Goal: Information Seeking & Learning: Find specific fact

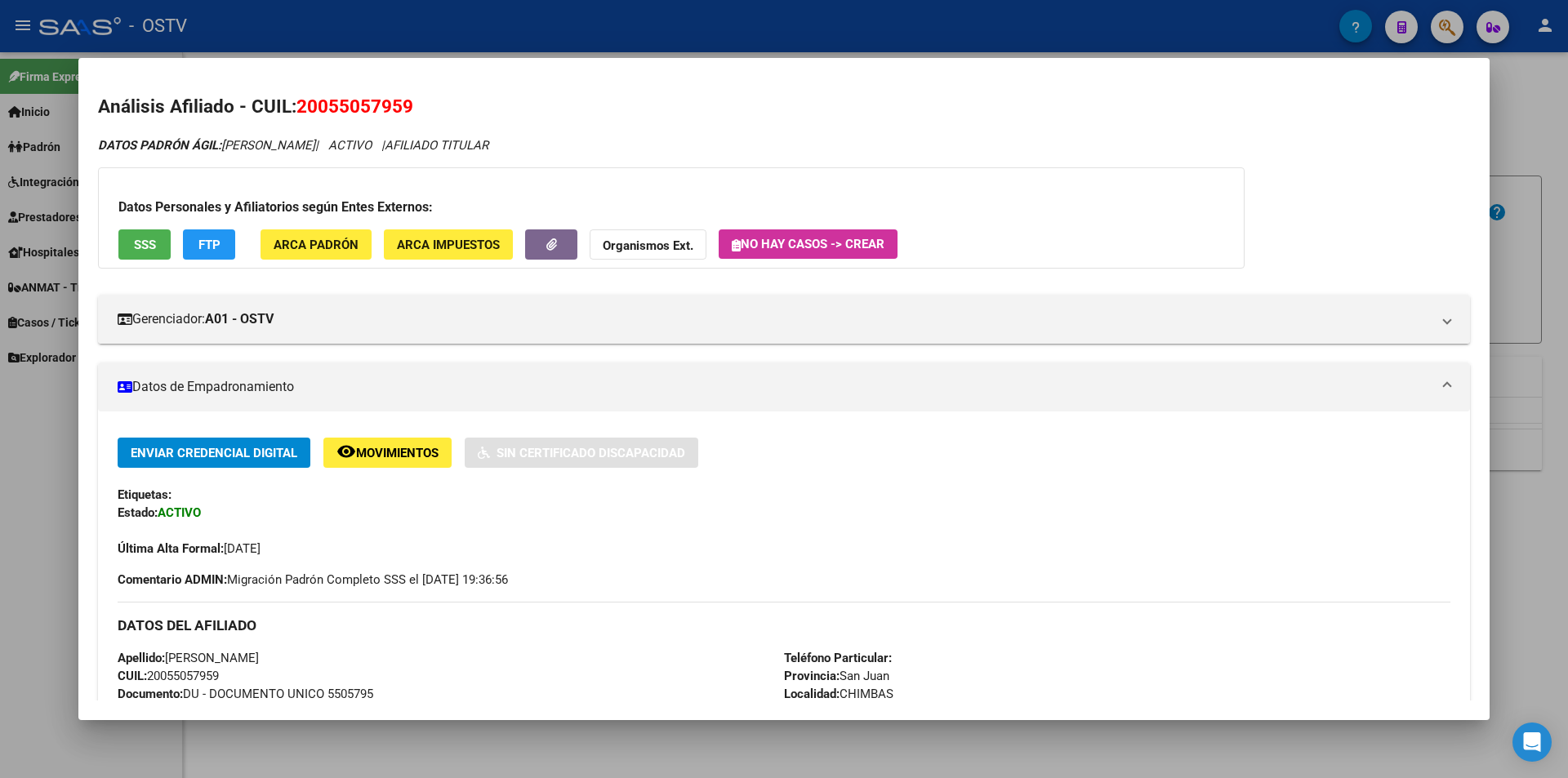
scroll to position [408, 0]
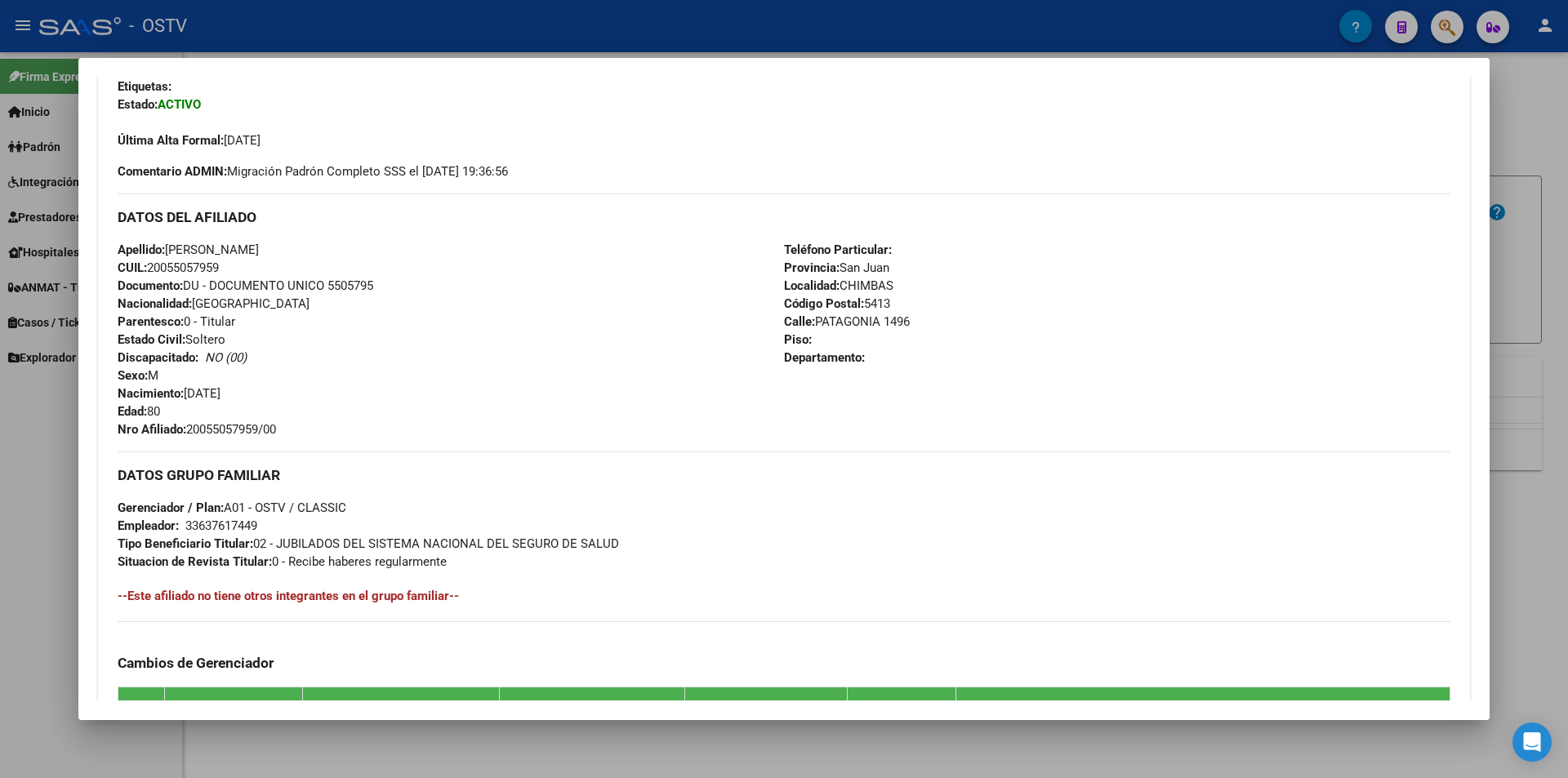
click at [433, 25] on div at bounding box center [784, 389] width 1568 height 778
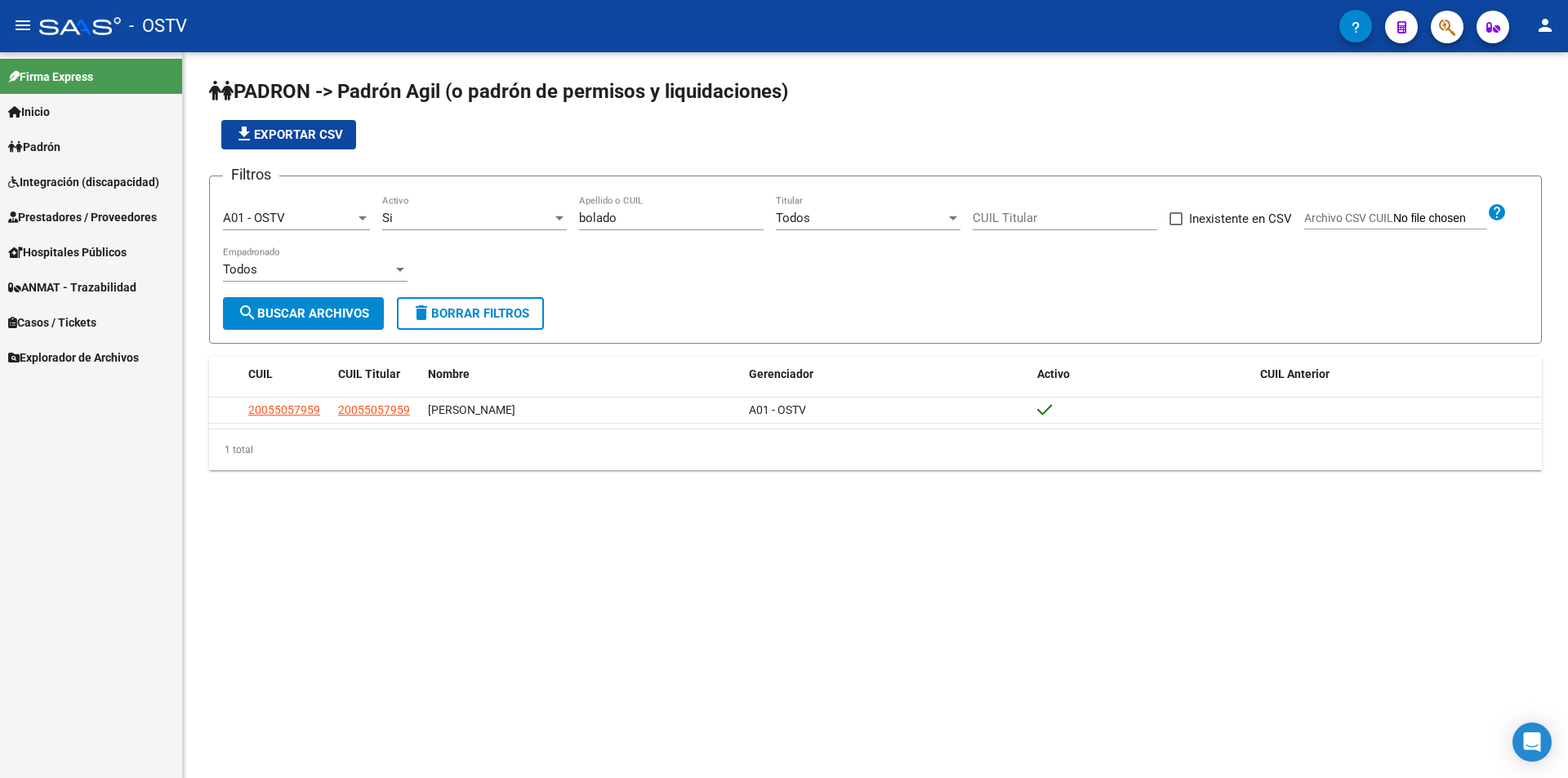
drag, startPoint x: 650, startPoint y: 229, endPoint x: 576, endPoint y: 219, distance: 74.7
click at [576, 219] on div "Filtros A01 - OSTV Seleccionar Gerenciador Si Activo bolado Apellido o CUIL Tod…" at bounding box center [875, 243] width 1305 height 108
click at [619, 214] on input "bolado" at bounding box center [671, 218] width 185 height 15
drag, startPoint x: 536, startPoint y: 214, endPoint x: 476, endPoint y: 215, distance: 60.0
click at [487, 214] on div "Filtros A01 - OSTV Seleccionar Gerenciador Si Activo bolado Apellido o CUIL Tod…" at bounding box center [875, 243] width 1305 height 108
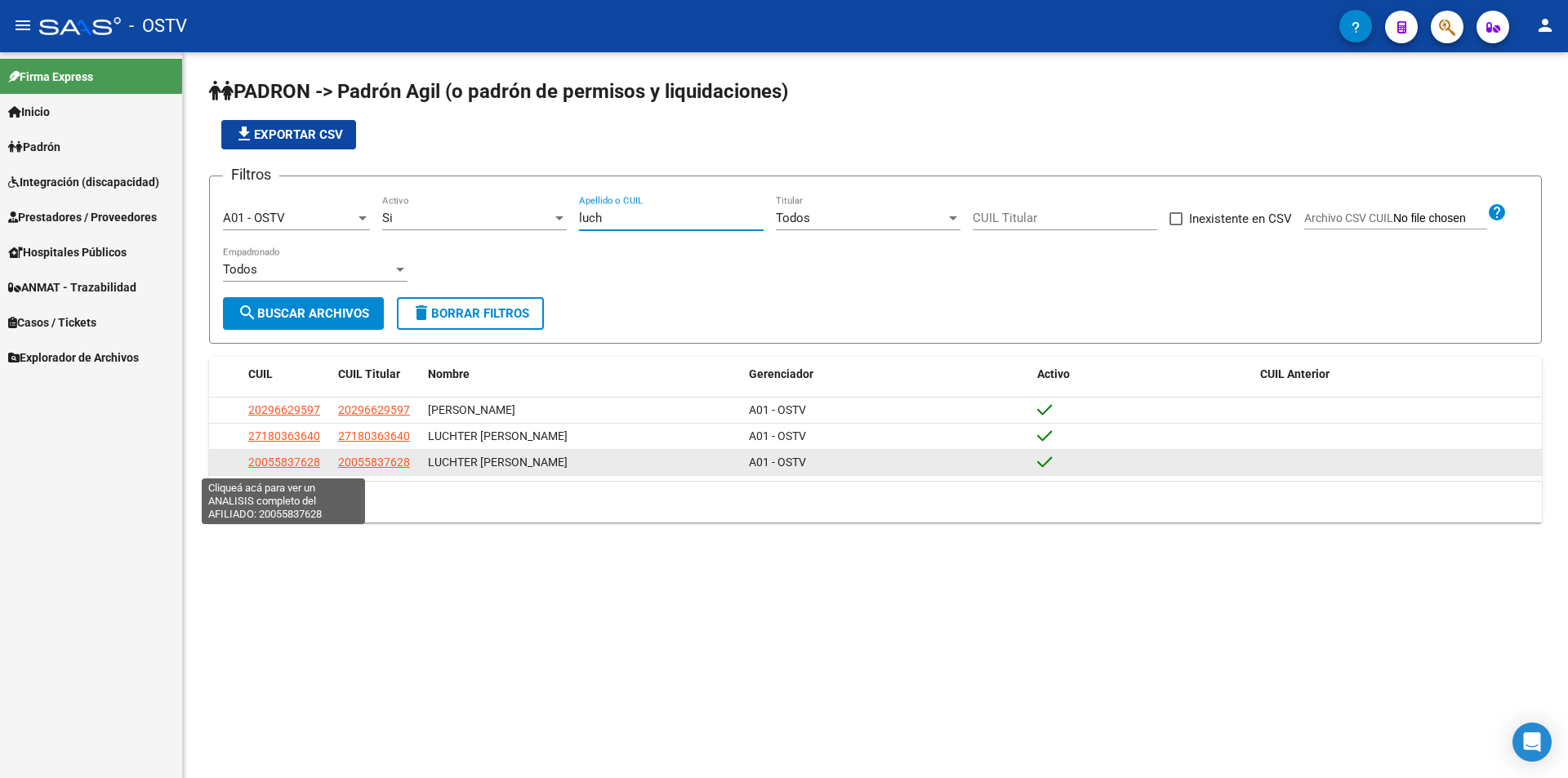
type input "luch"
click at [248, 468] on span "20055837628" at bounding box center [284, 462] width 72 height 13
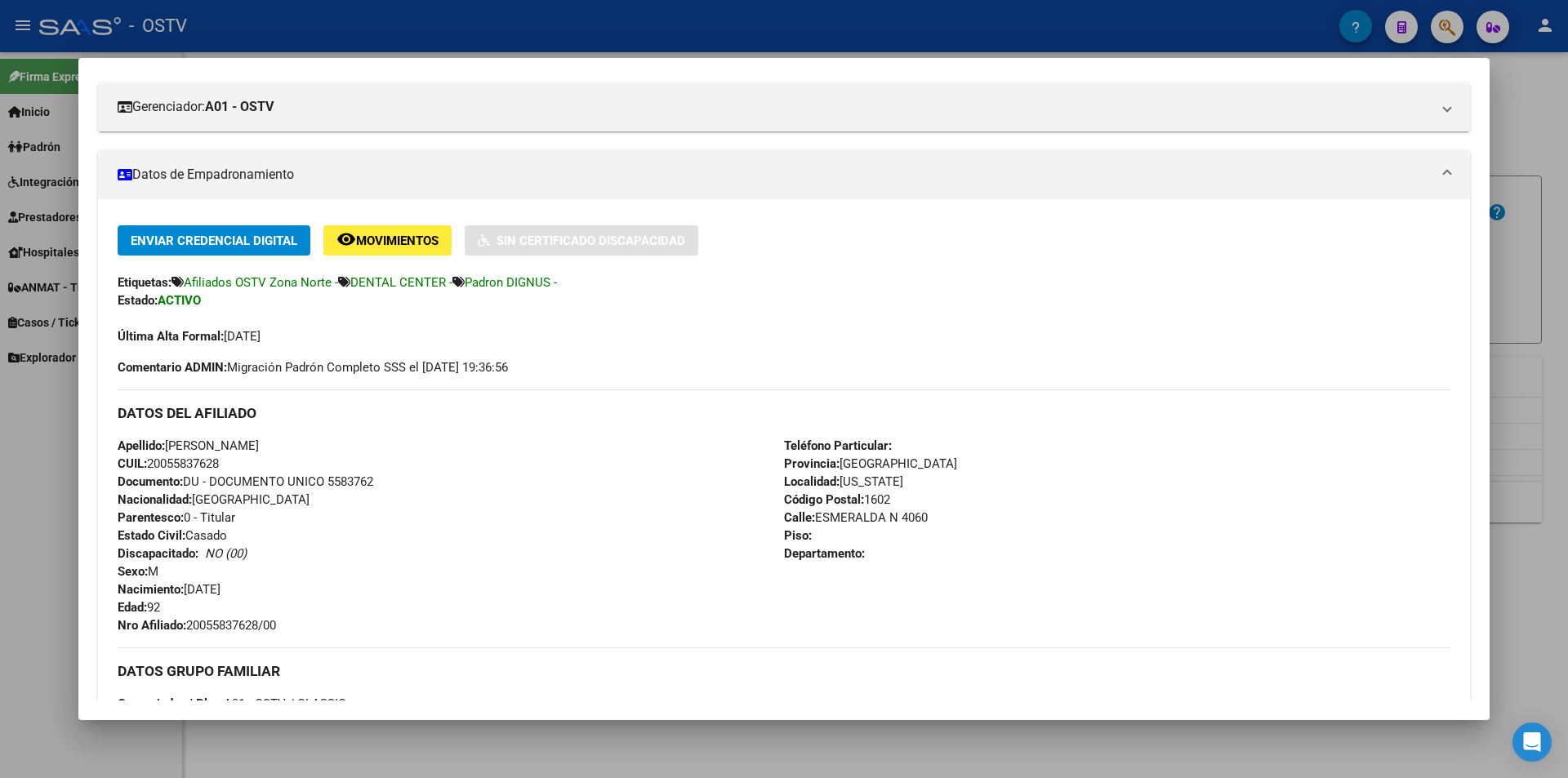
scroll to position [334, 0]
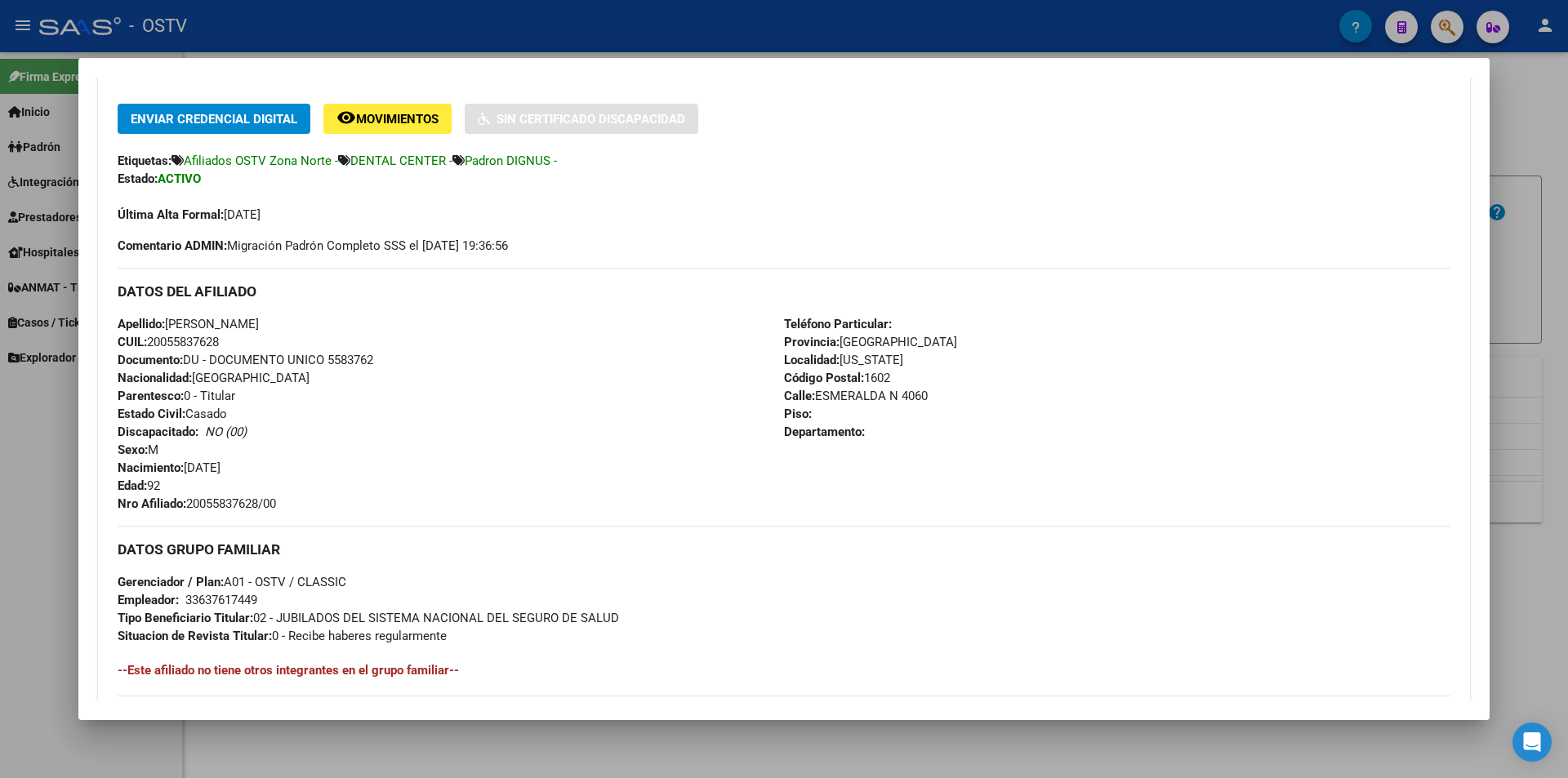
drag, startPoint x: 195, startPoint y: 504, endPoint x: 214, endPoint y: 504, distance: 19.0
click at [214, 504] on span "Nro Afiliado: 20055837628/00" at bounding box center [196, 504] width 158 height 15
drag, startPoint x: 193, startPoint y: 504, endPoint x: 283, endPoint y: 508, distance: 90.1
click at [276, 508] on span "Nro Afiliado: 20055837628/00" at bounding box center [196, 504] width 158 height 15
copy span "20055837628/00"
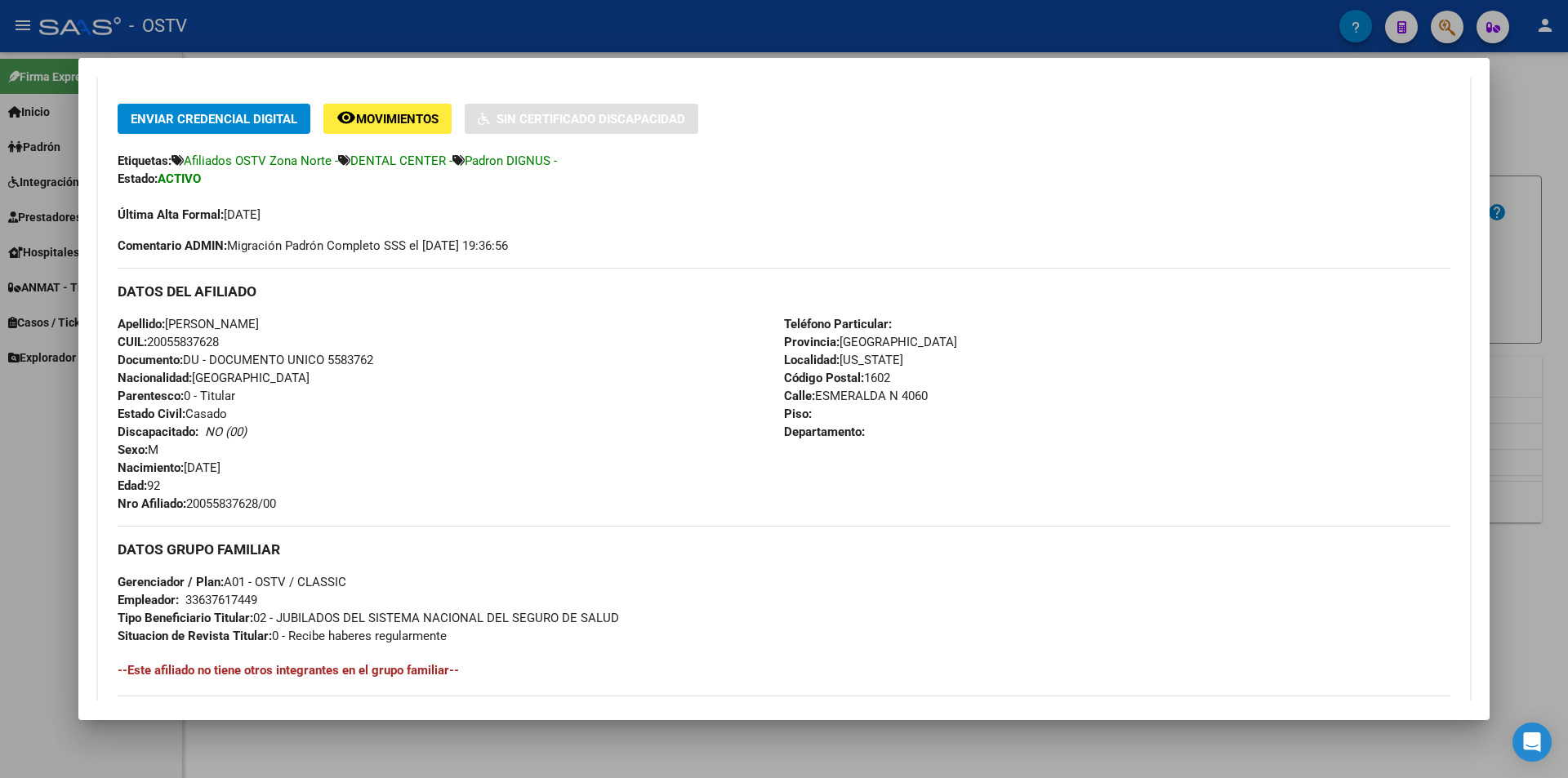
click at [533, 31] on div at bounding box center [784, 389] width 1568 height 778
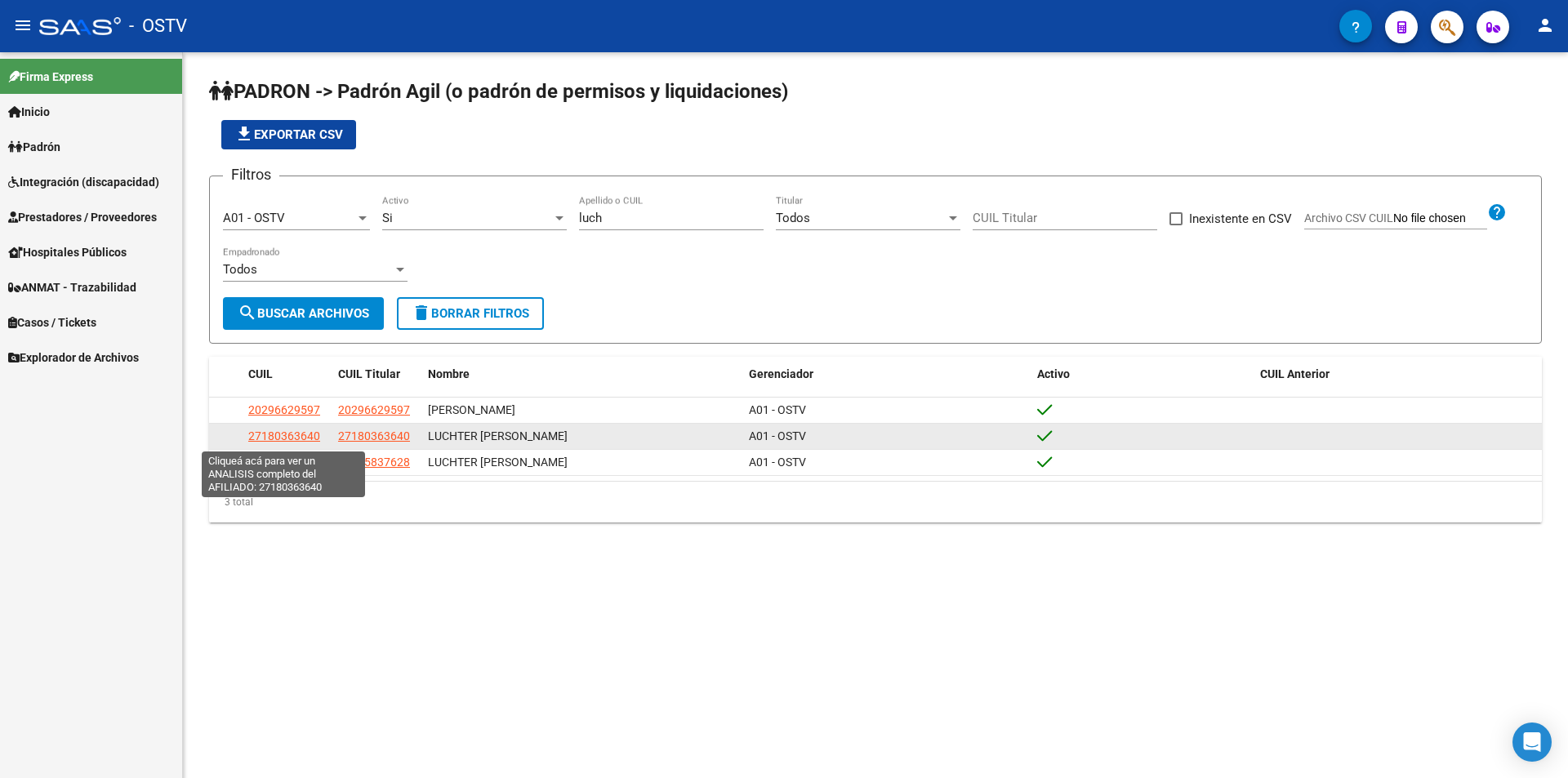
click at [275, 439] on span "27180363640" at bounding box center [284, 436] width 72 height 13
type textarea "27180363640"
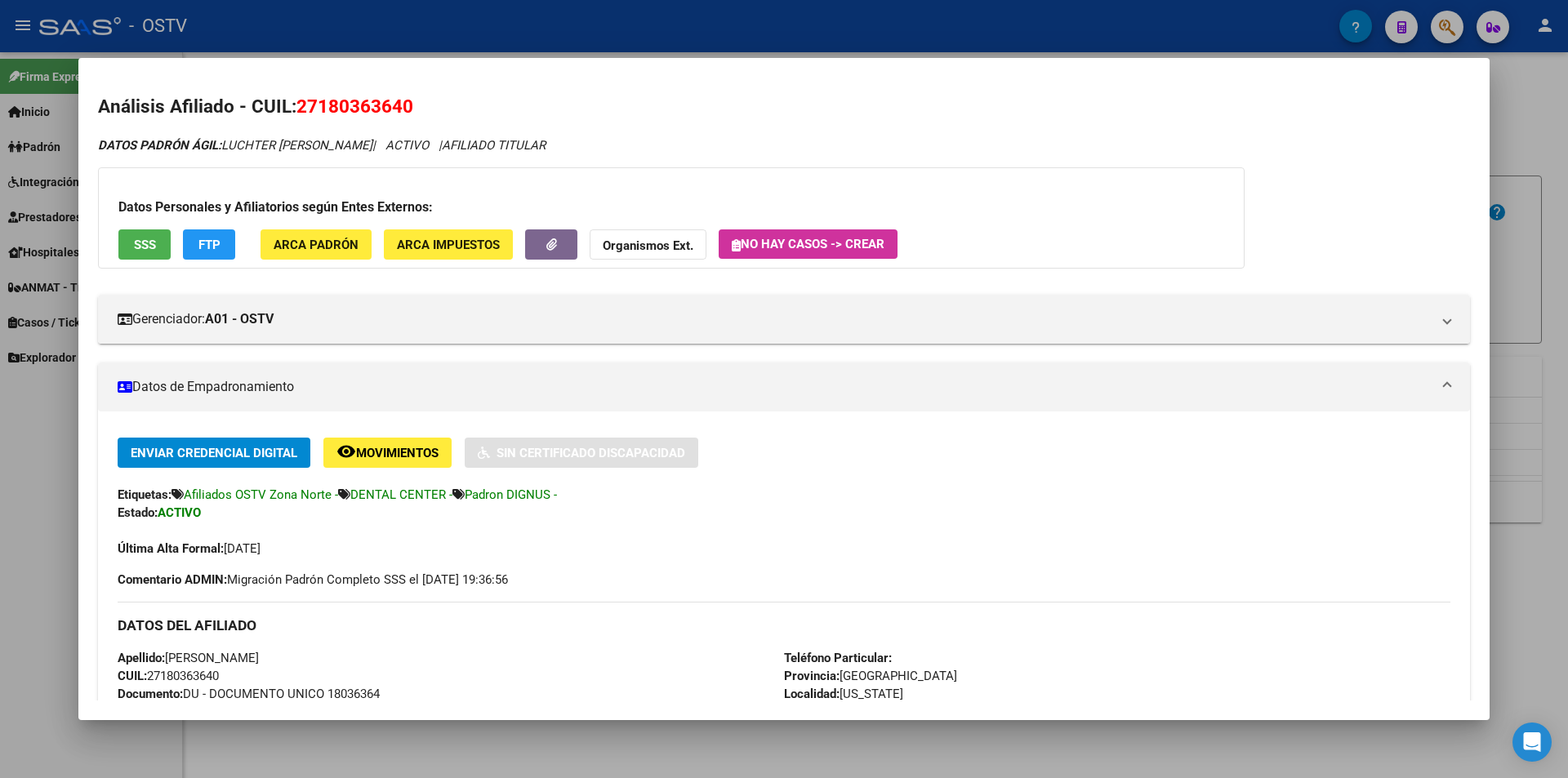
click at [259, 660] on span "Apellido: [PERSON_NAME]" at bounding box center [187, 658] width 141 height 15
copy span "LUCHTER"
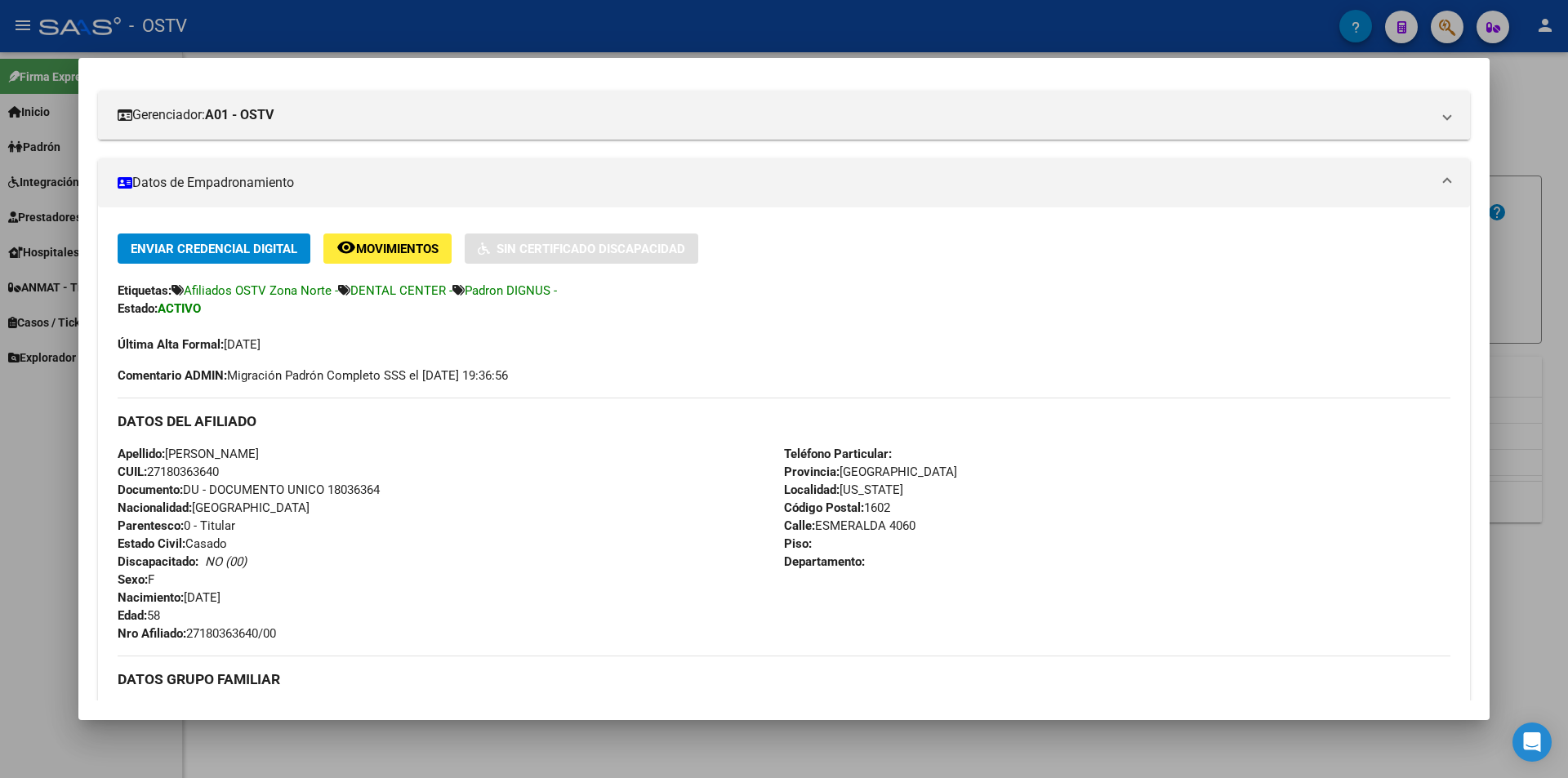
scroll to position [326, 0]
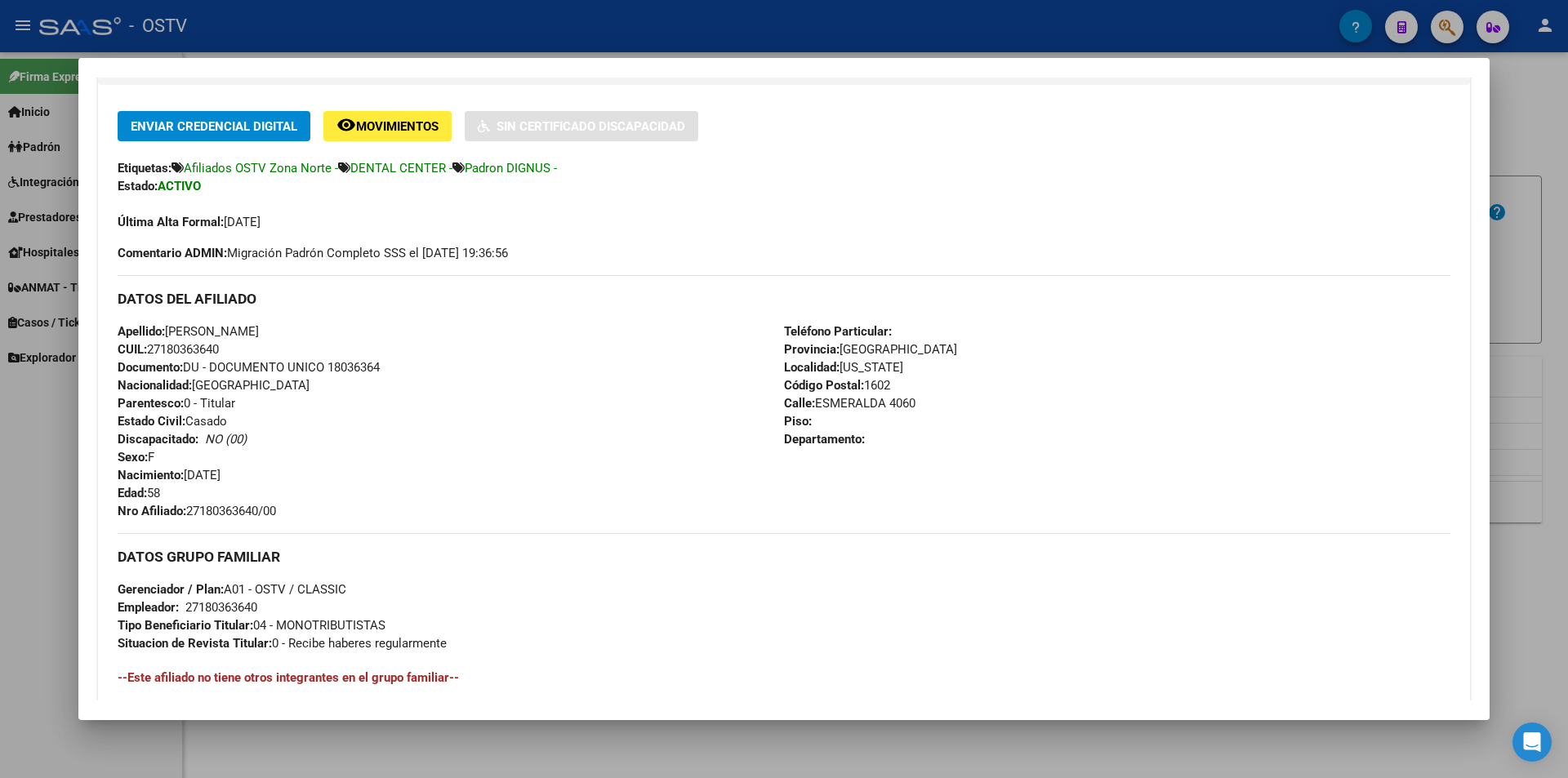
drag, startPoint x: 191, startPoint y: 514, endPoint x: 286, endPoint y: 513, distance: 95.0
click at [286, 513] on div "Apellido: [PERSON_NAME] CUIL: 27180363640 Documento: DU - DOCUMENTO UNICO 18036…" at bounding box center [450, 421] width 666 height 197
copy span "27180363640/00"
click at [434, 28] on div at bounding box center [784, 389] width 1568 height 778
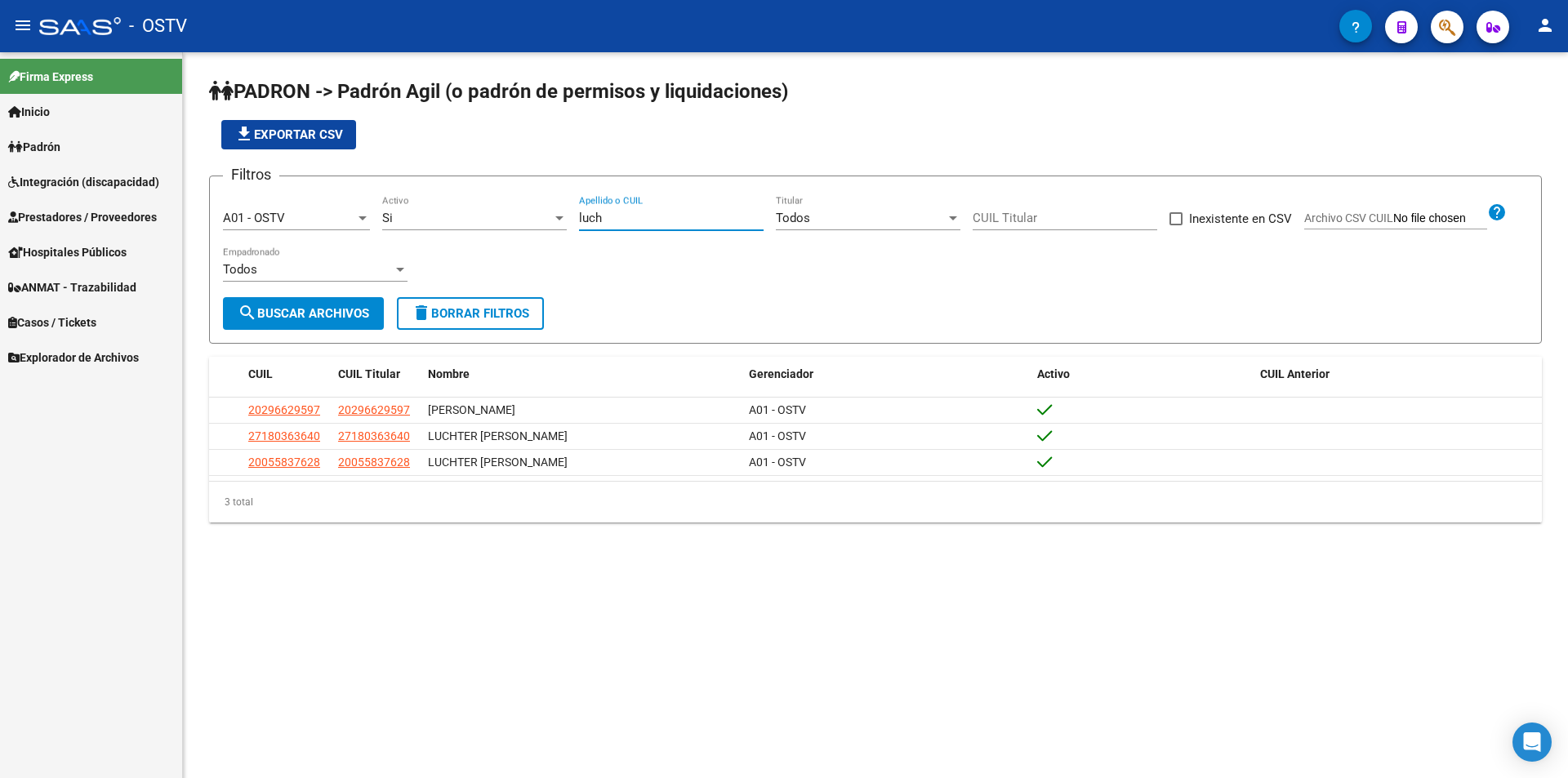
drag, startPoint x: 624, startPoint y: 217, endPoint x: 494, endPoint y: 207, distance: 130.4
click at [495, 207] on div "Filtros A01 - OSTV Seleccionar Gerenciador Si Activo luch Apellido o CUIL Todos…" at bounding box center [875, 243] width 1305 height 108
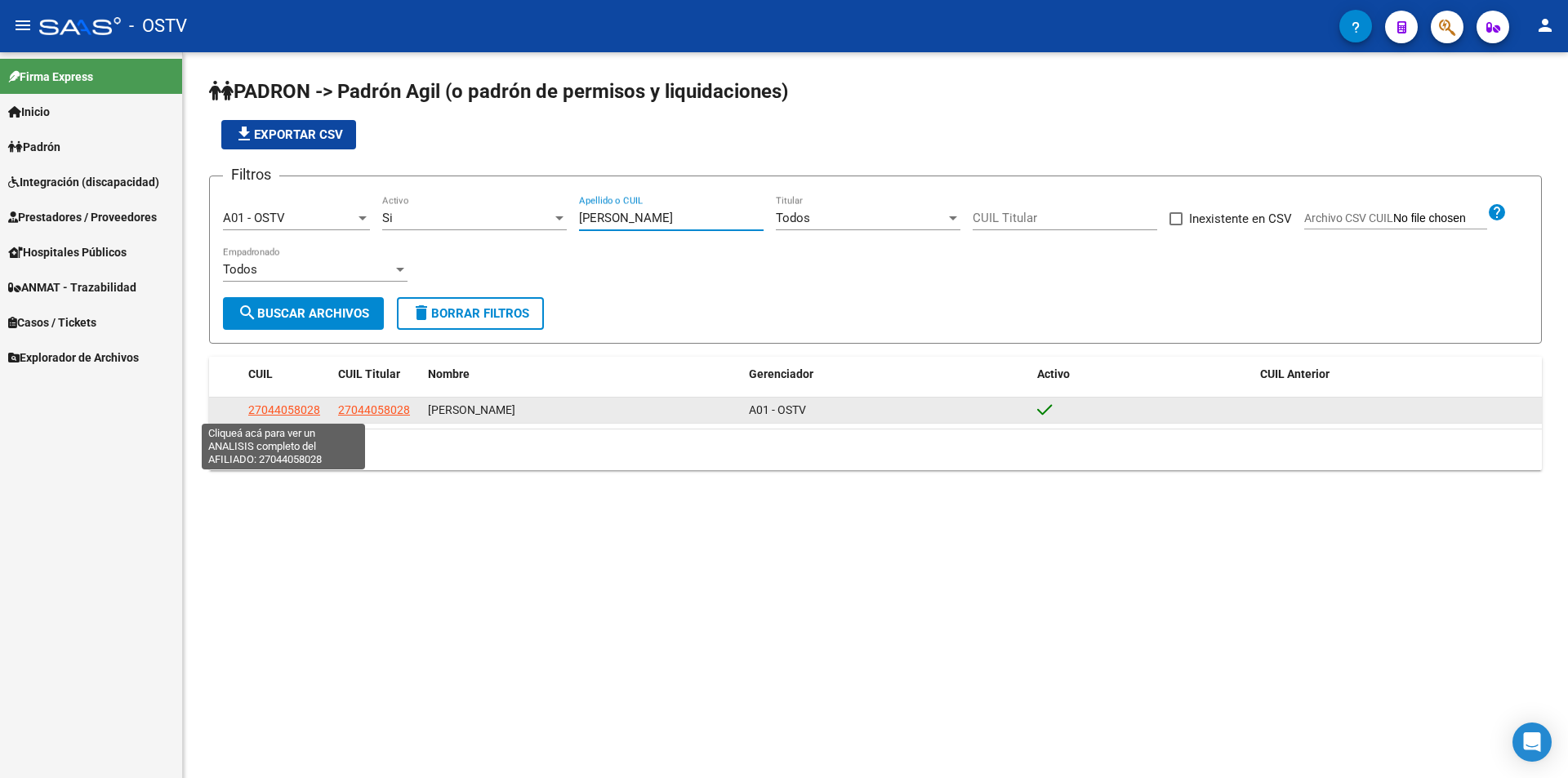
type input "[PERSON_NAME]"
click at [301, 408] on span "27044058028" at bounding box center [284, 410] width 72 height 13
type textarea "27044058028"
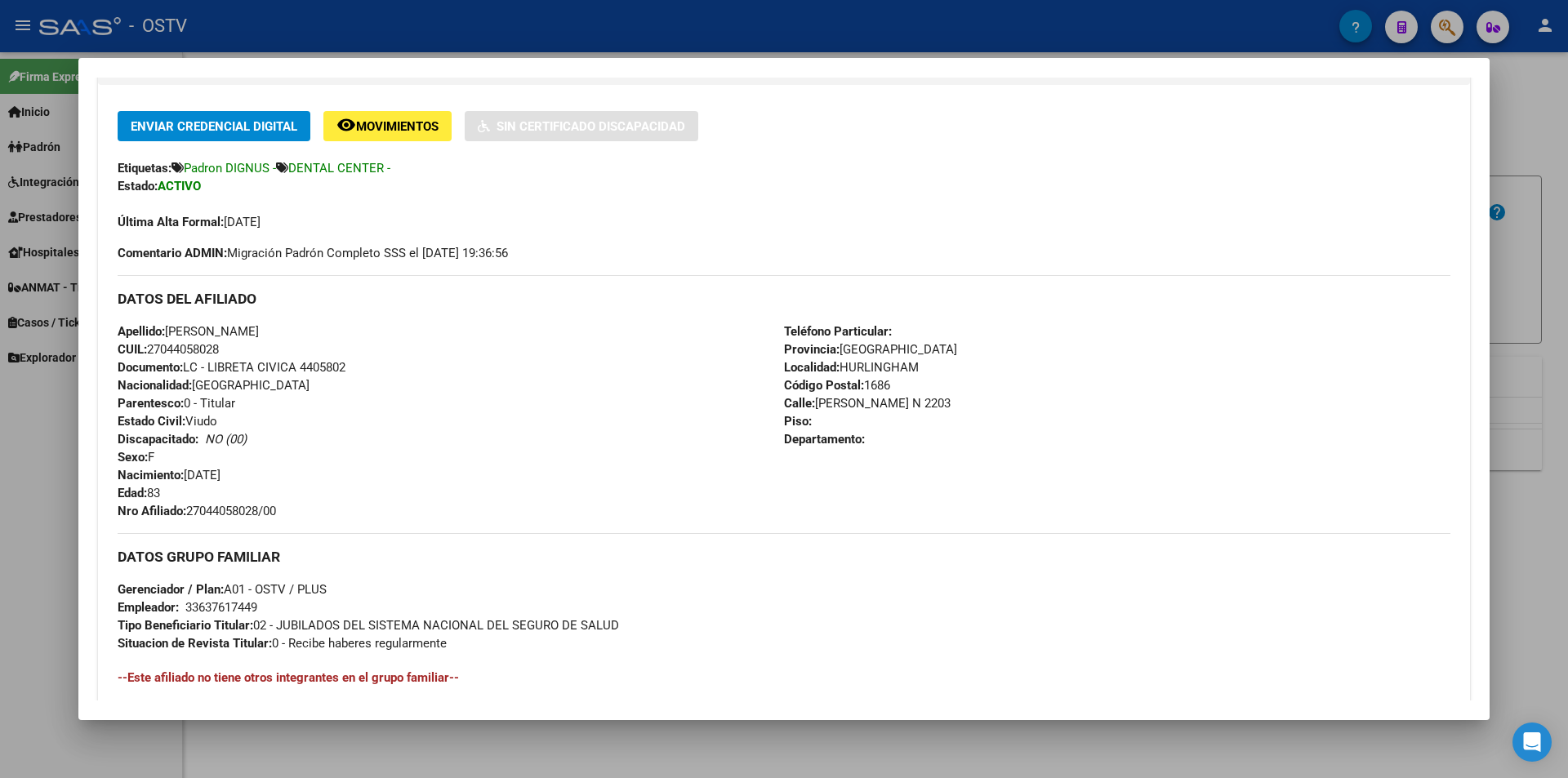
drag, startPoint x: 190, startPoint y: 510, endPoint x: 298, endPoint y: 510, distance: 108.0
click at [298, 510] on div "Apellido: [PERSON_NAME]: 27044058028 Documento: LC - LIBRETA CIVICA 4405802 Nac…" at bounding box center [450, 421] width 666 height 197
copy span "27044058028/00"
click at [649, 21] on div at bounding box center [784, 389] width 1568 height 778
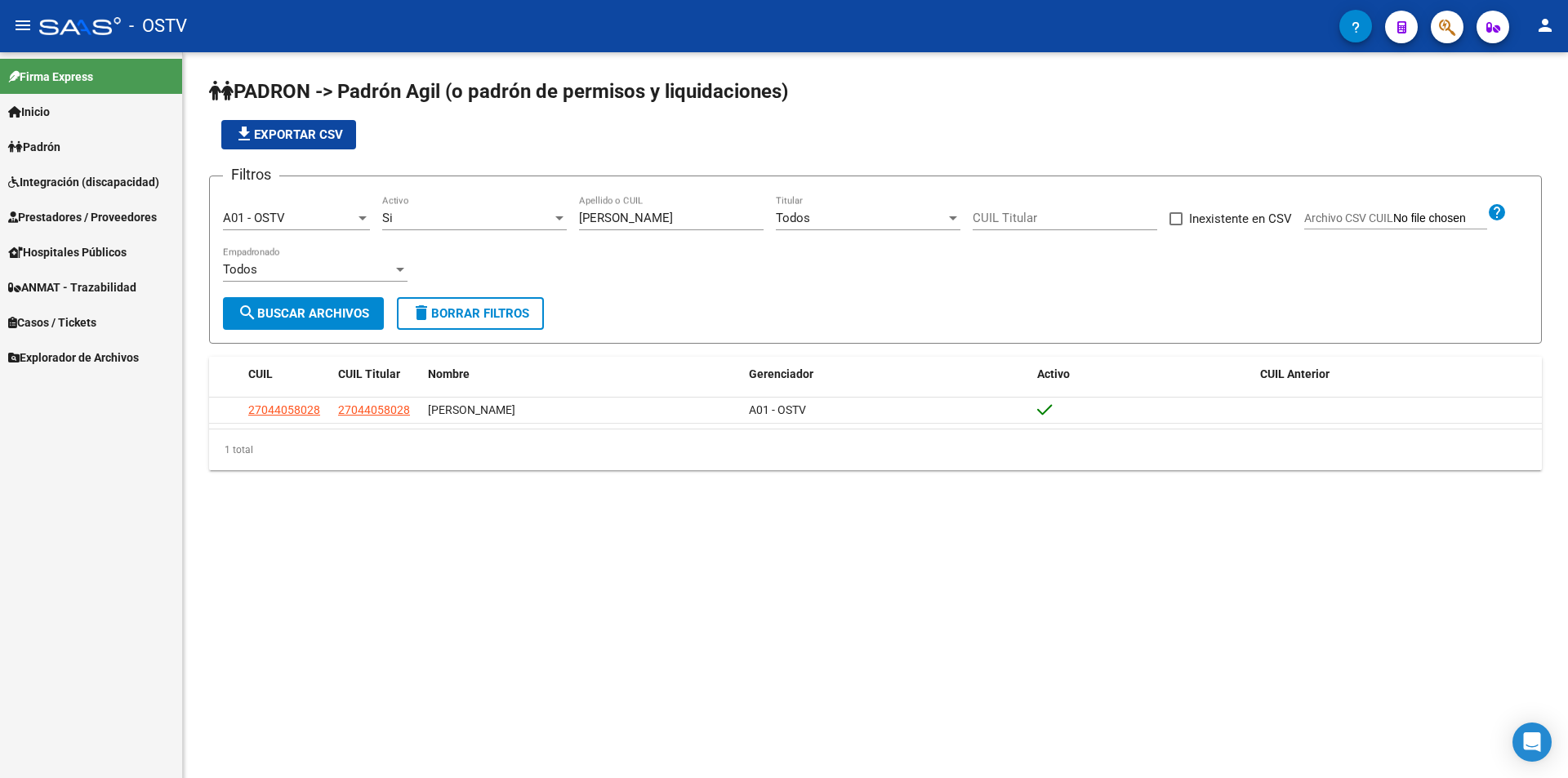
click at [709, 141] on div "file_download Exportar CSV" at bounding box center [875, 135] width 1333 height 29
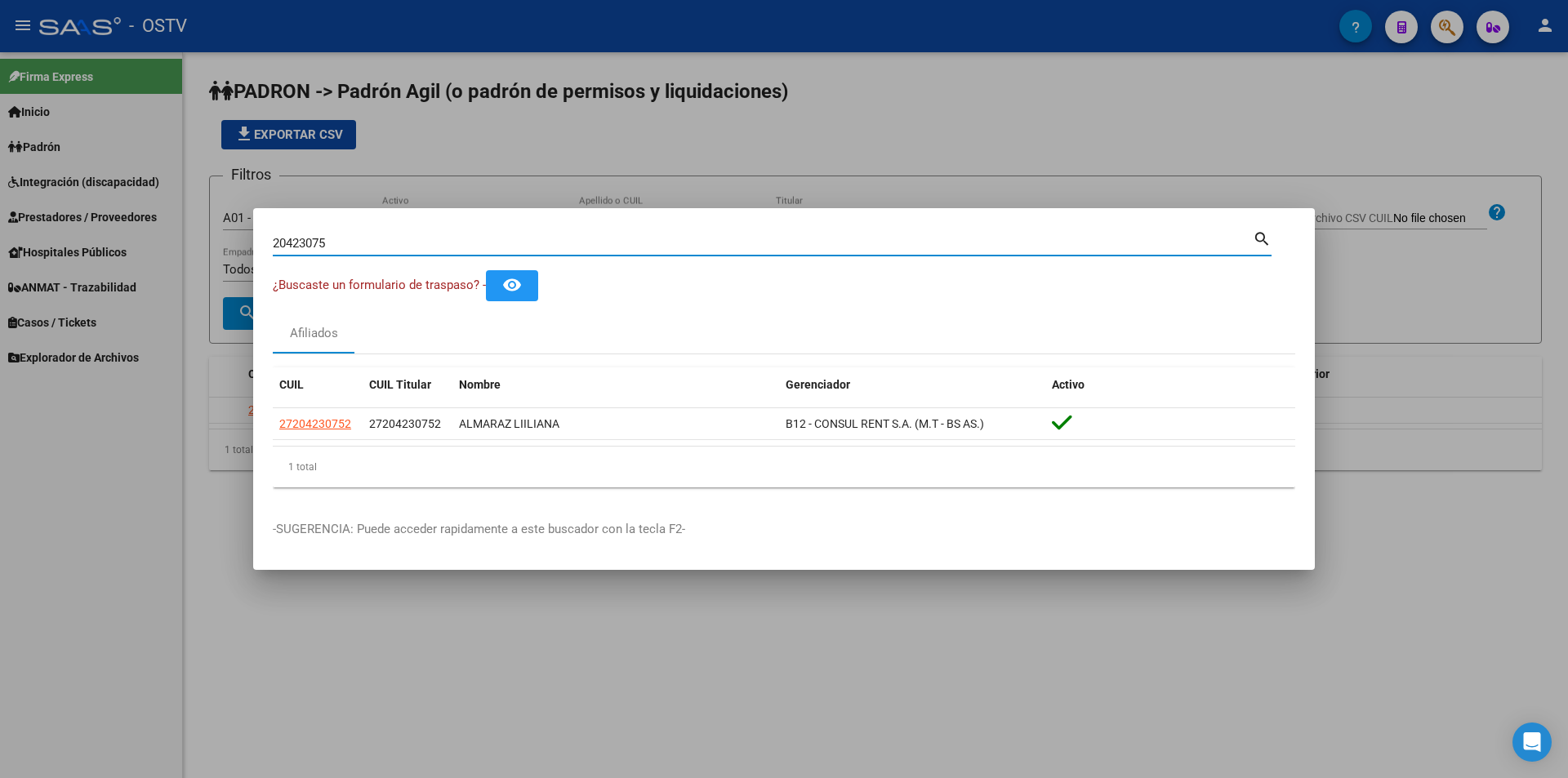
drag, startPoint x: 359, startPoint y: 249, endPoint x: 190, endPoint y: 249, distance: 169.0
click at [205, 249] on div "20423075 Buscar (apellido, dni, cuil, nro traspaso, cuit, obra social) search ¿…" at bounding box center [784, 389] width 1568 height 778
paste input "59932733"
type input "59932733"
click at [1012, 291] on div "¿Buscaste un formulario de traspaso? - remove_red_eye" at bounding box center [784, 284] width 1023 height 30
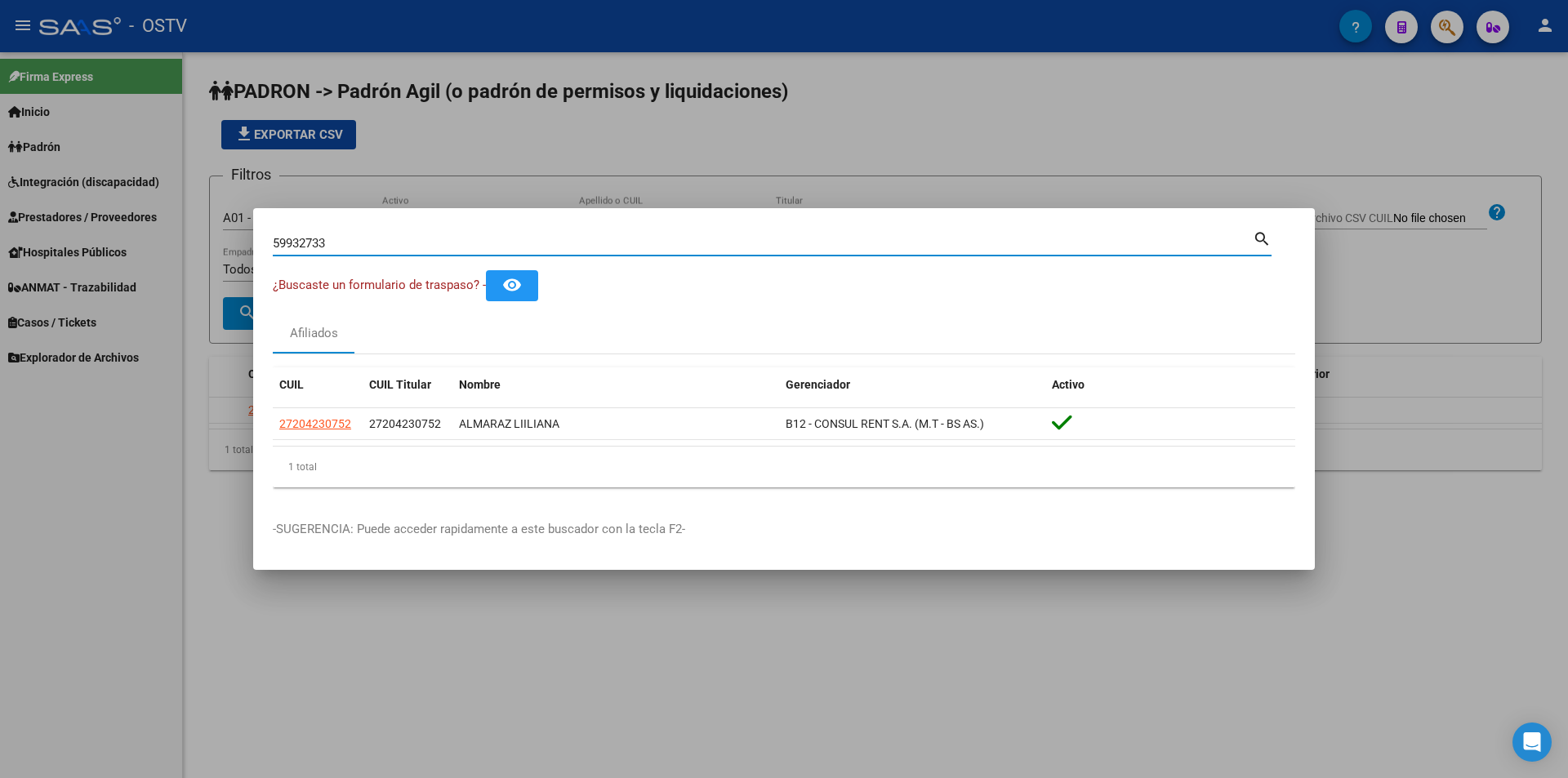
drag, startPoint x: 187, startPoint y: 240, endPoint x: 145, endPoint y: 234, distance: 42.4
click at [145, 234] on div "59932733 Buscar (apellido, dni, cuil, nro traspaso, cuit, obra social) search ¿…" at bounding box center [784, 389] width 1568 height 778
